Goal: Information Seeking & Learning: Learn about a topic

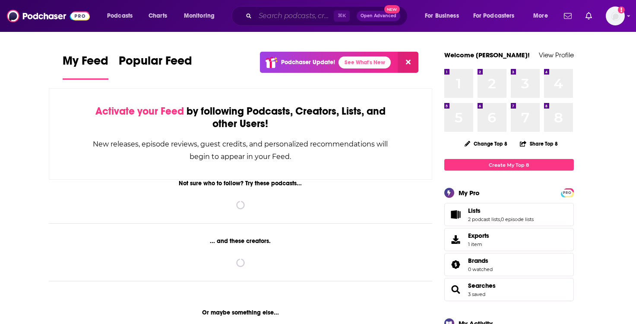
click at [289, 17] on input "Search podcasts, credits, & more..." at bounding box center [294, 16] width 79 height 14
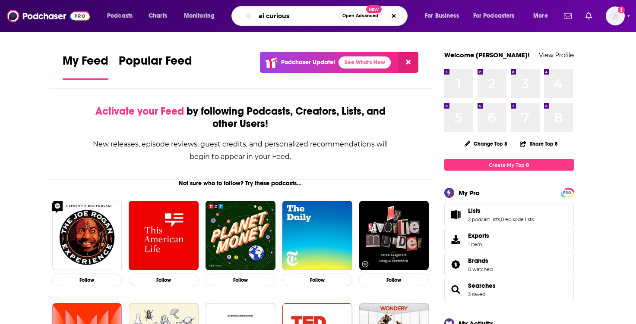
type input "ai curious"
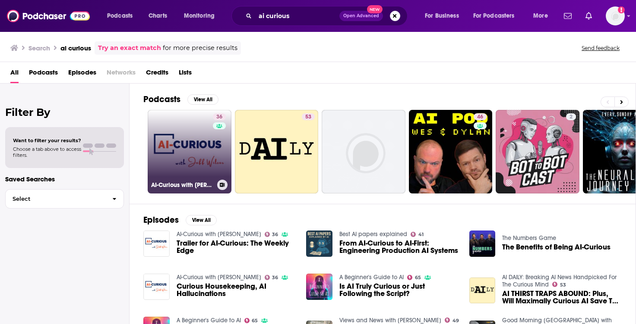
click at [189, 145] on link "36 AI-Curious with [PERSON_NAME]" at bounding box center [190, 152] width 84 height 84
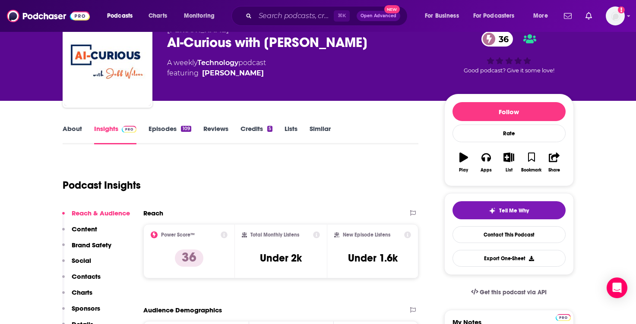
scroll to position [39, 0]
